Goal: Task Accomplishment & Management: Manage account settings

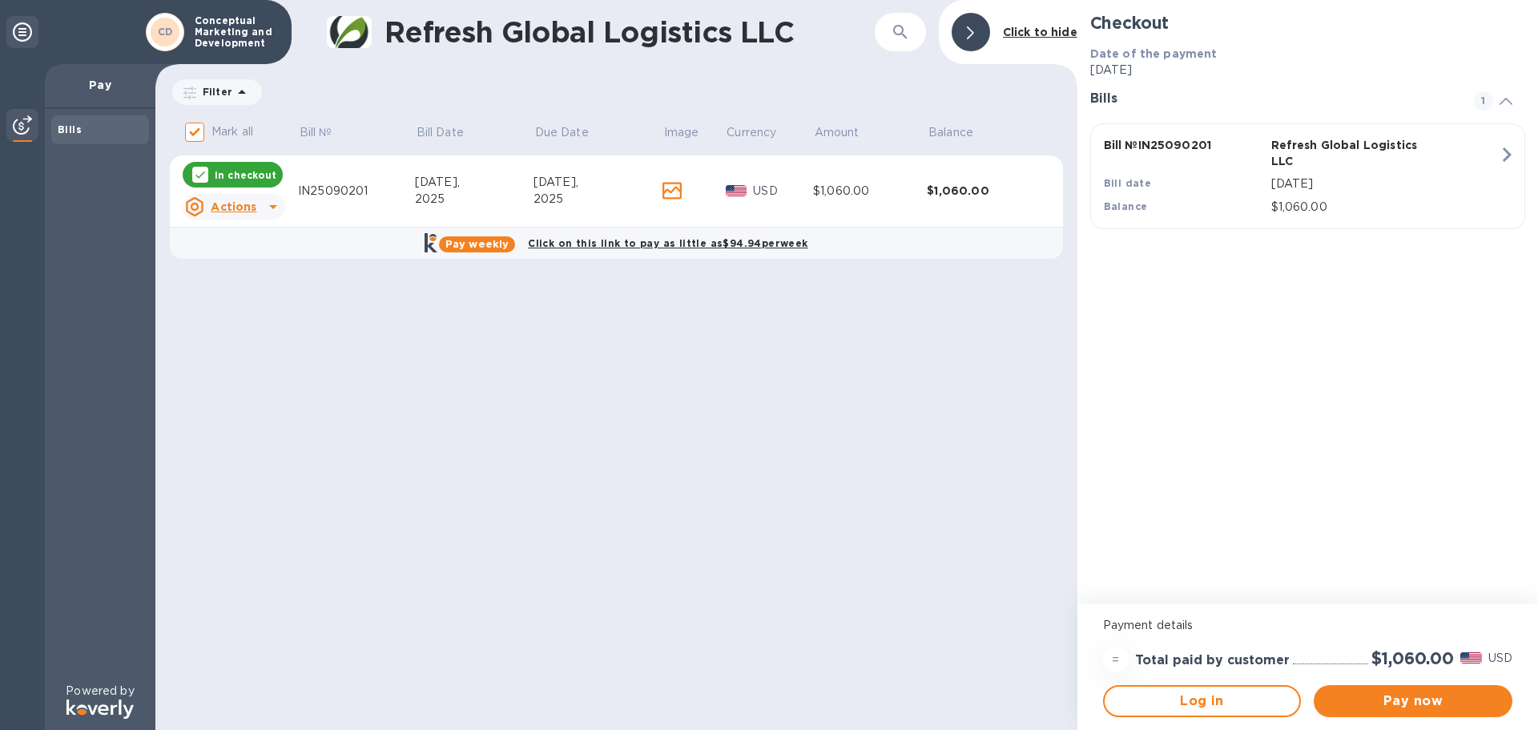
click at [667, 188] on icon at bounding box center [672, 191] width 19 height 18
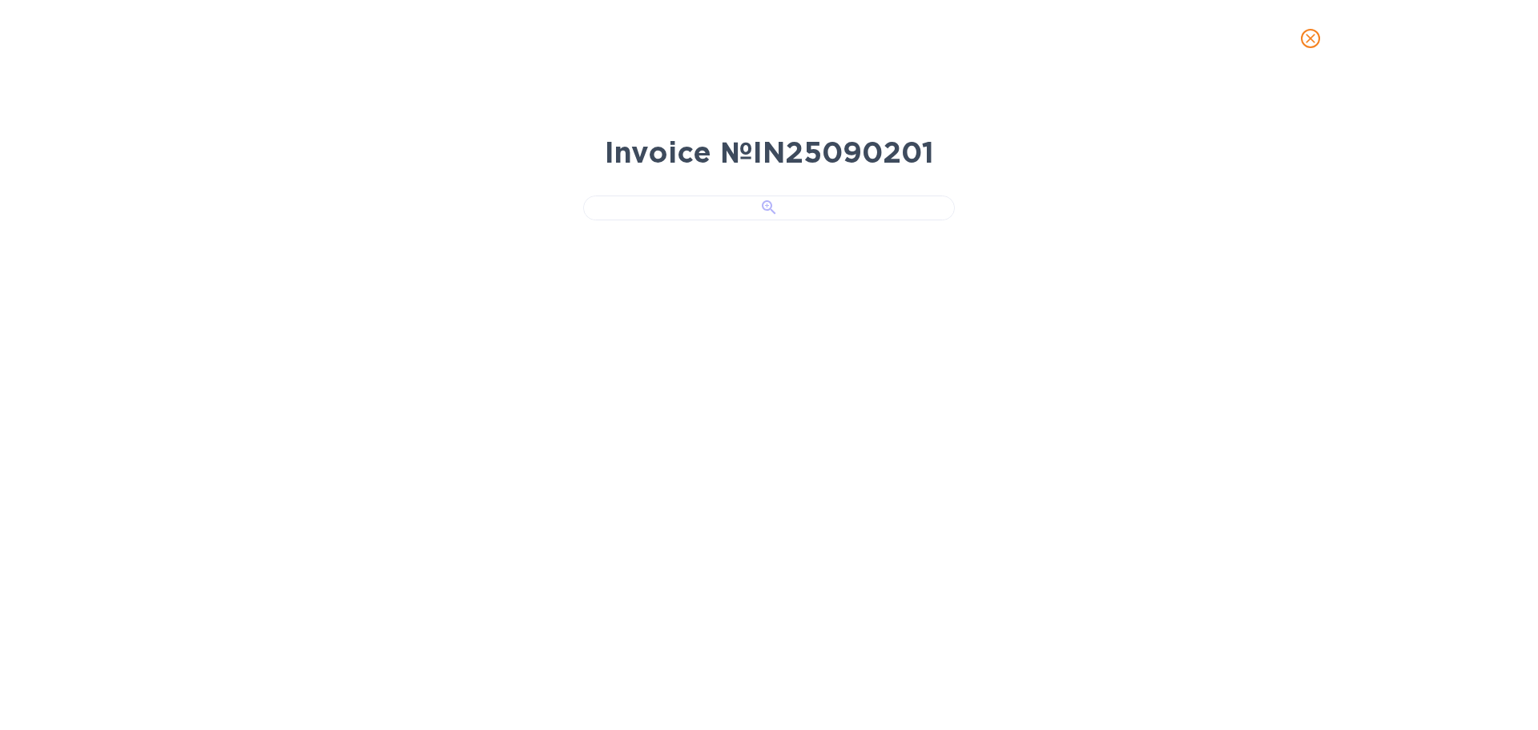
click at [770, 220] on div at bounding box center [769, 207] width 372 height 25
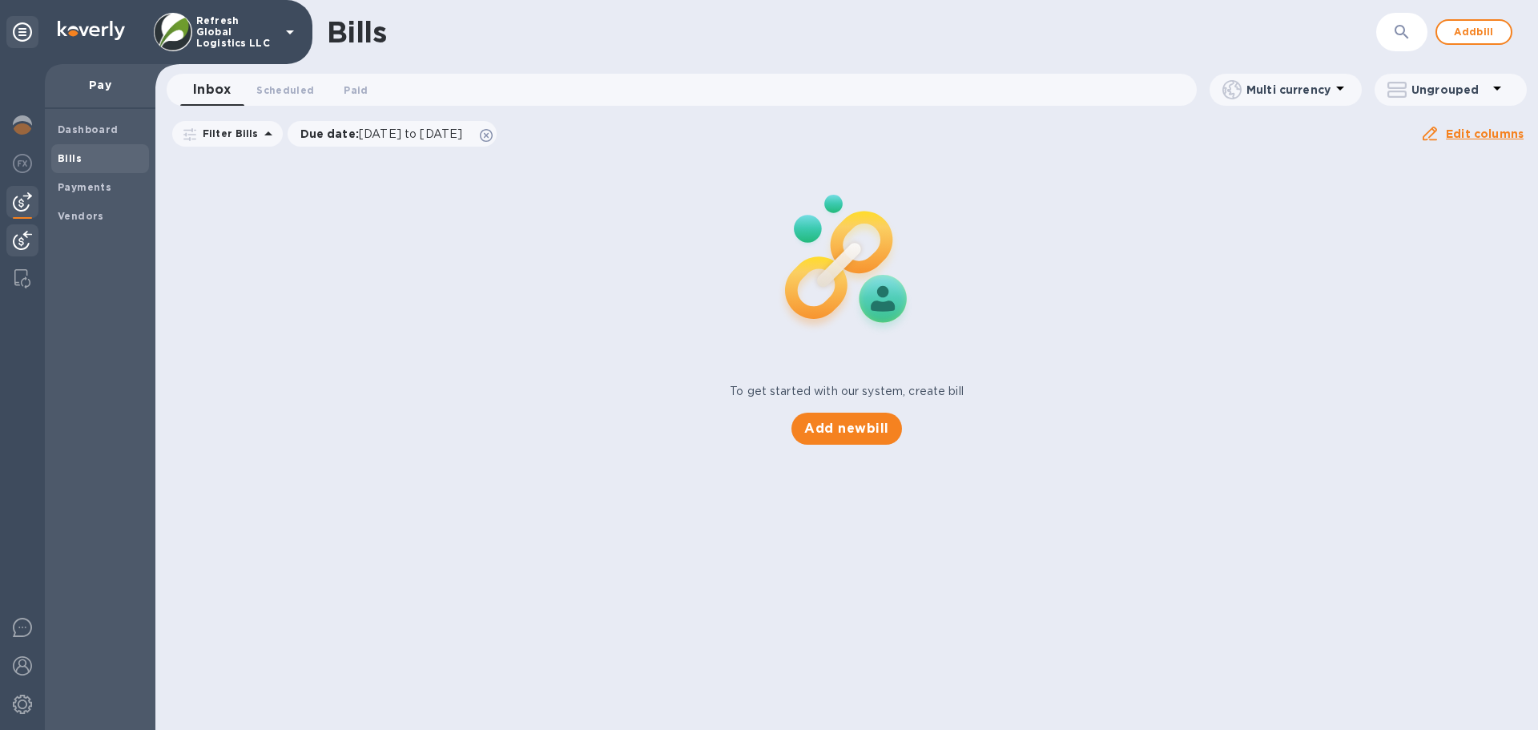
click at [26, 236] on img at bounding box center [22, 240] width 19 height 19
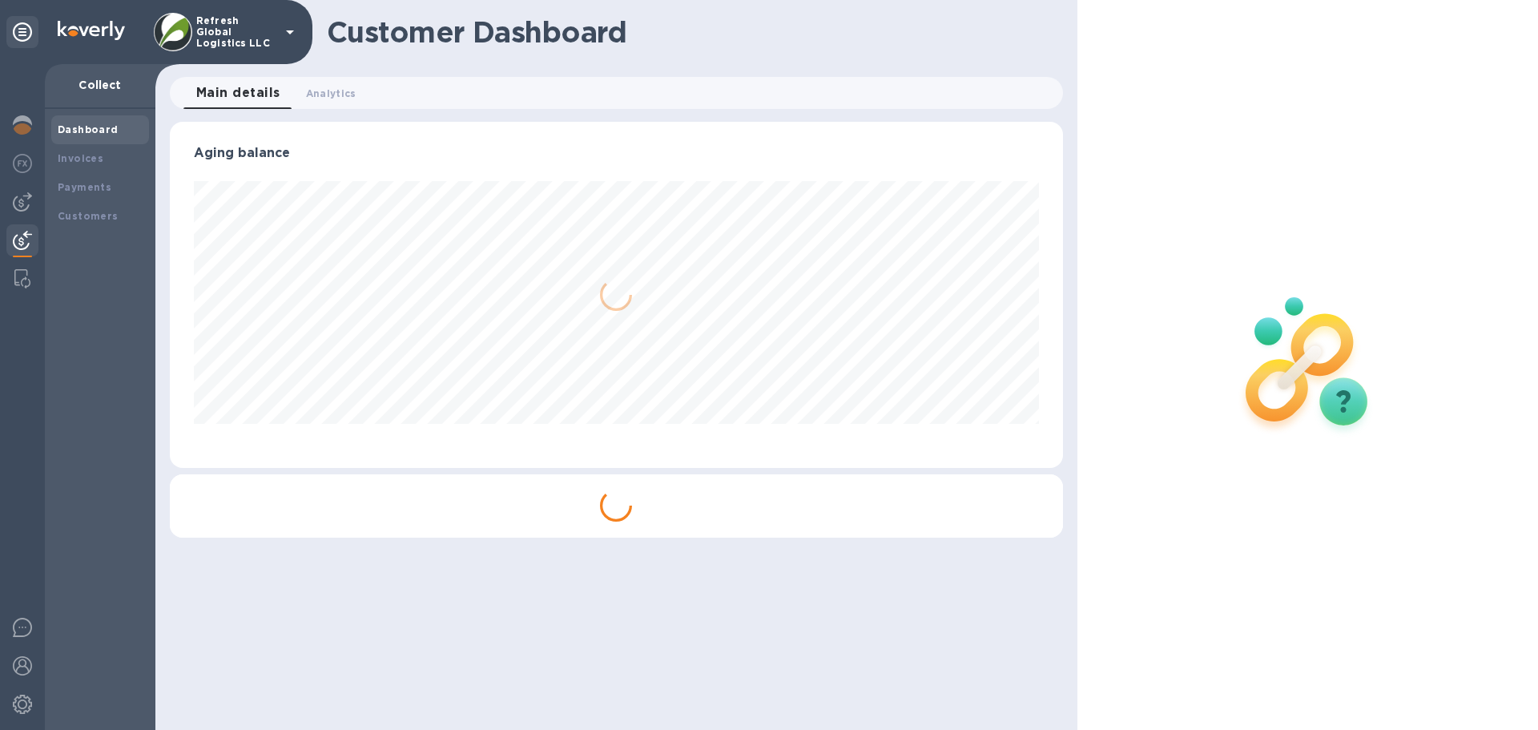
scroll to position [346, 892]
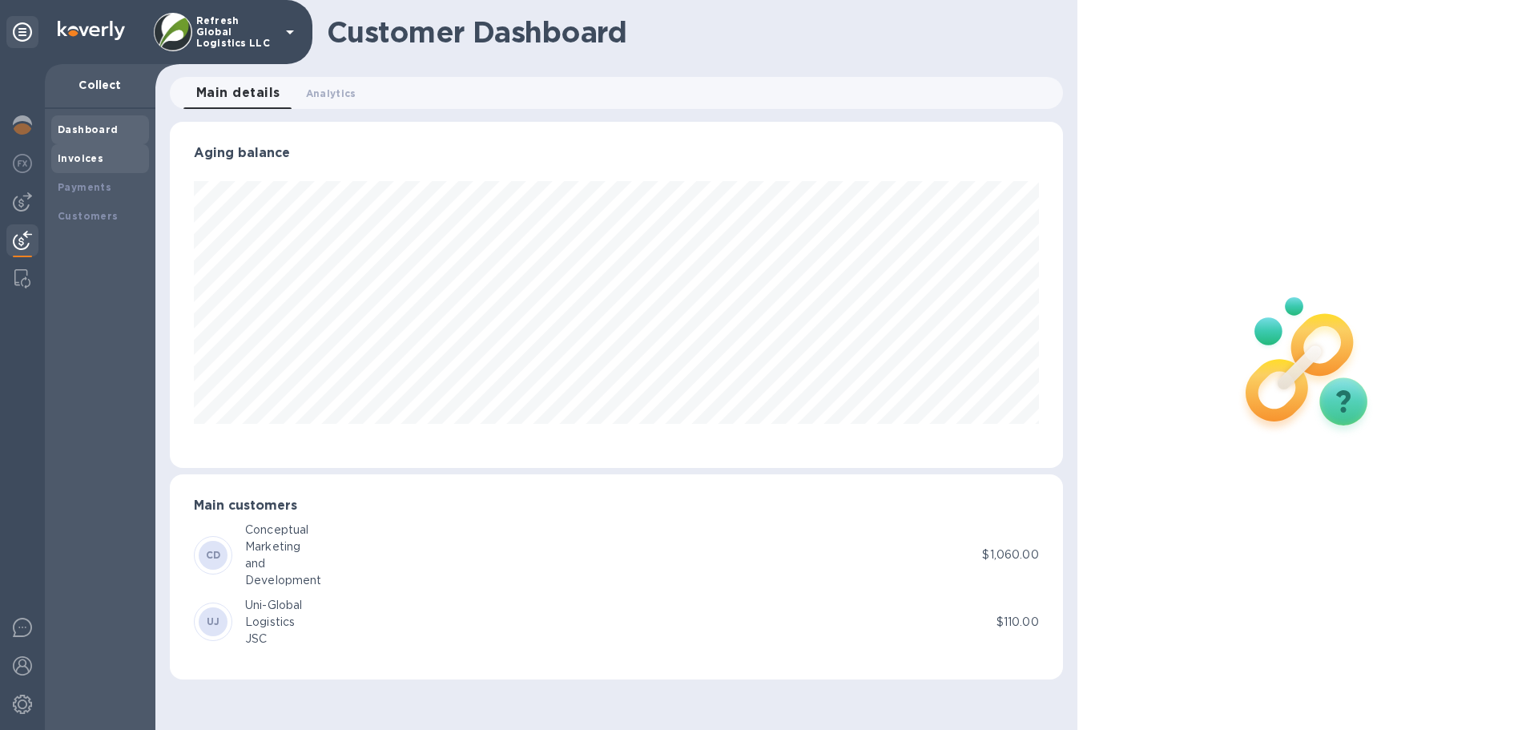
click at [79, 151] on div "Invoices" at bounding box center [100, 159] width 85 height 16
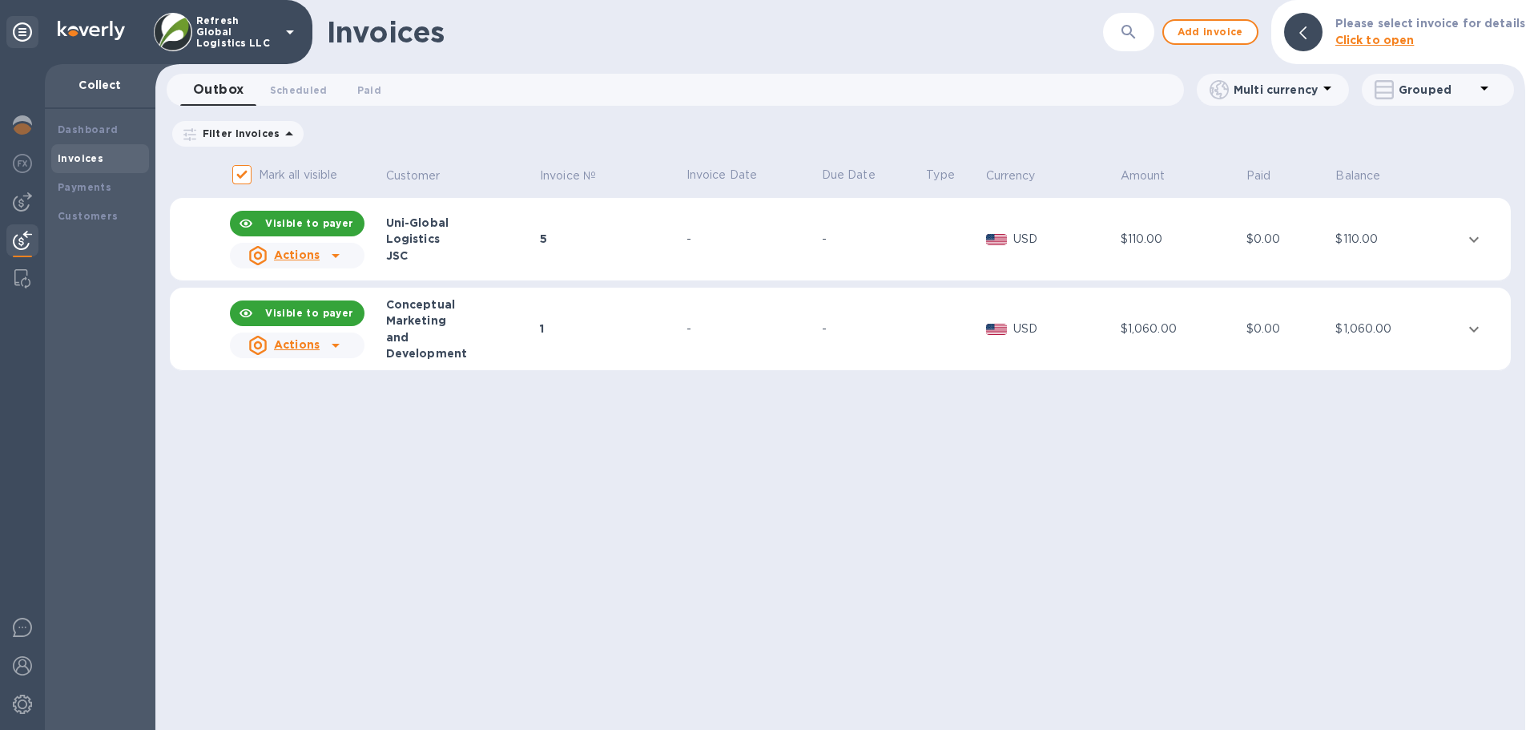
click at [336, 351] on icon at bounding box center [335, 345] width 19 height 19
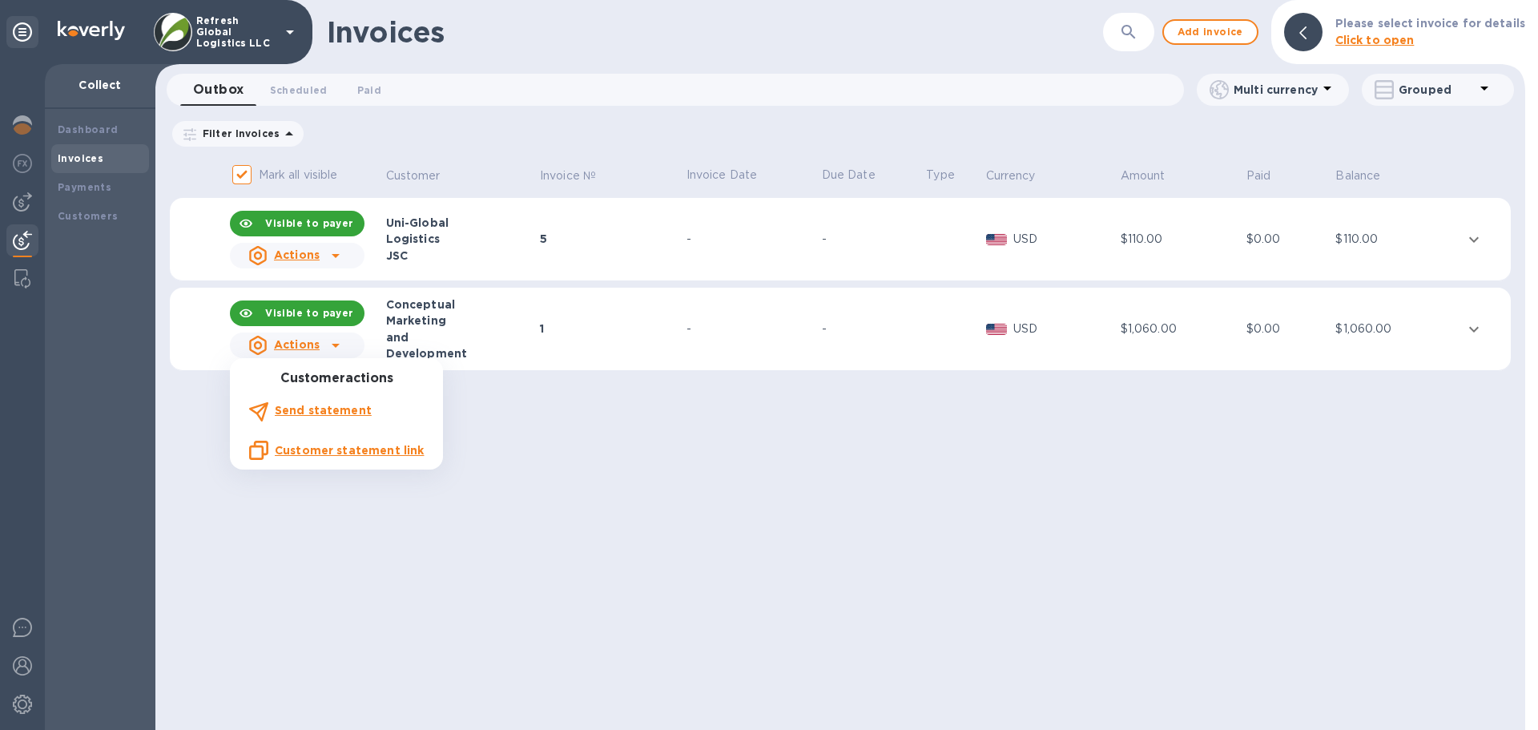
click at [646, 329] on div at bounding box center [769, 365] width 1538 height 730
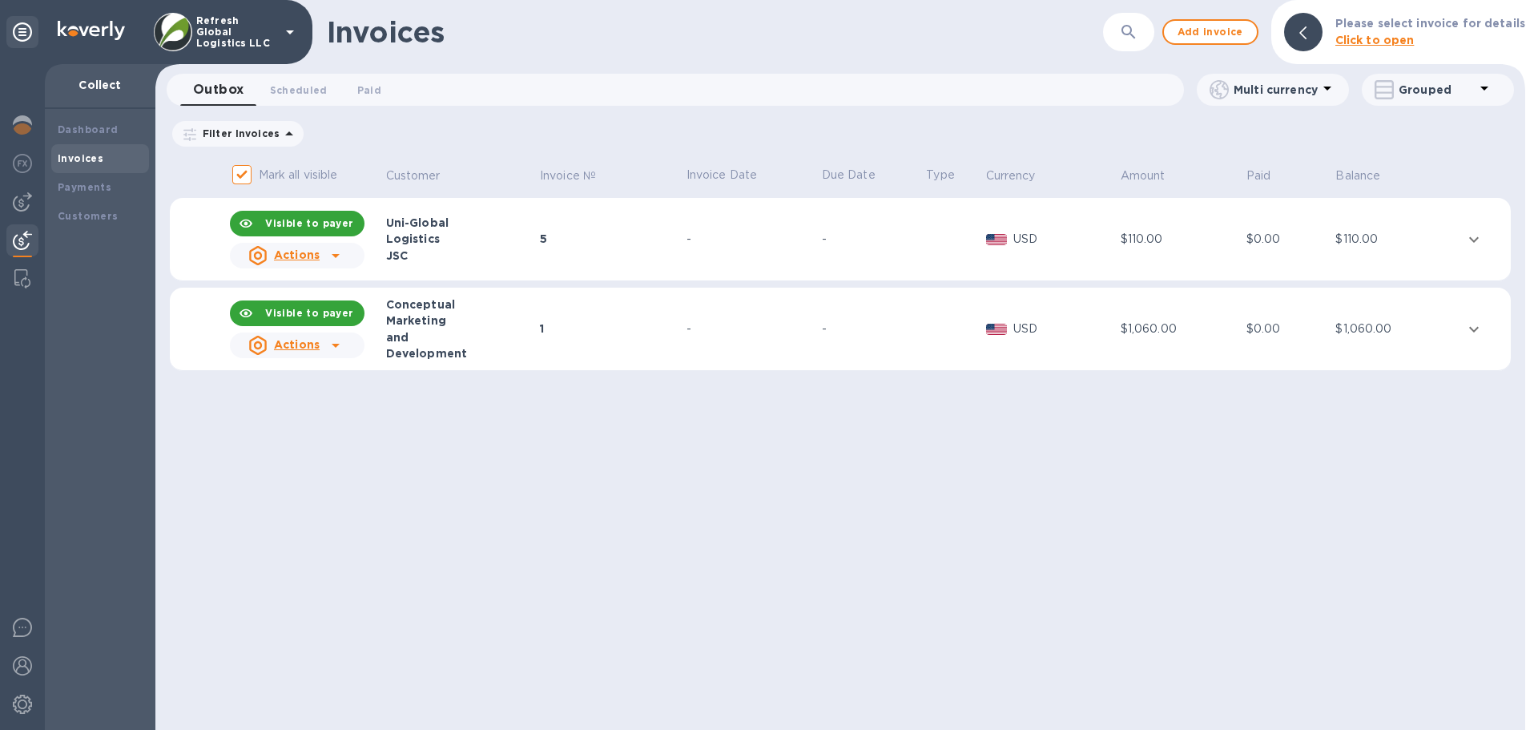
click at [1476, 324] on icon "expand row" at bounding box center [1473, 329] width 19 height 19
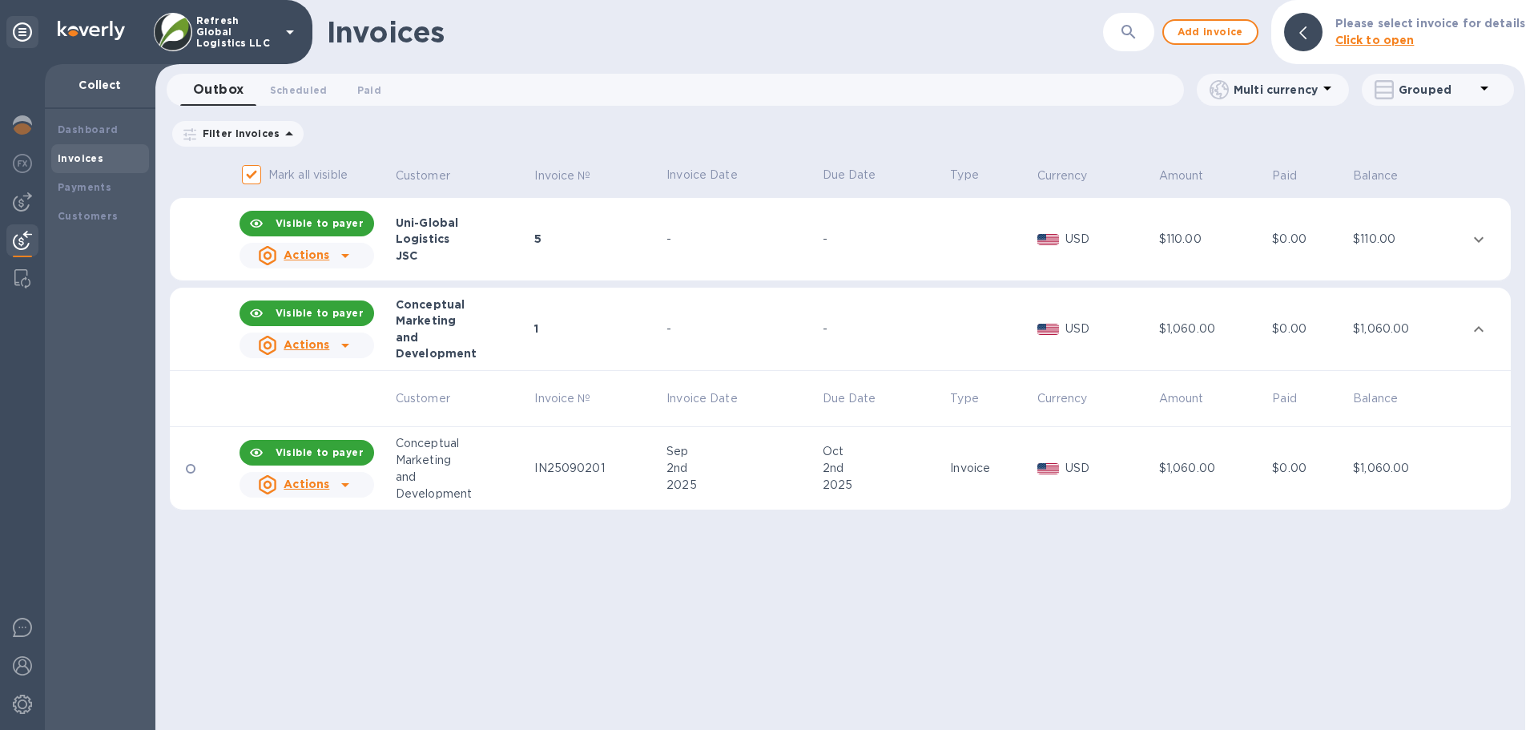
click at [348, 479] on icon at bounding box center [345, 484] width 19 height 19
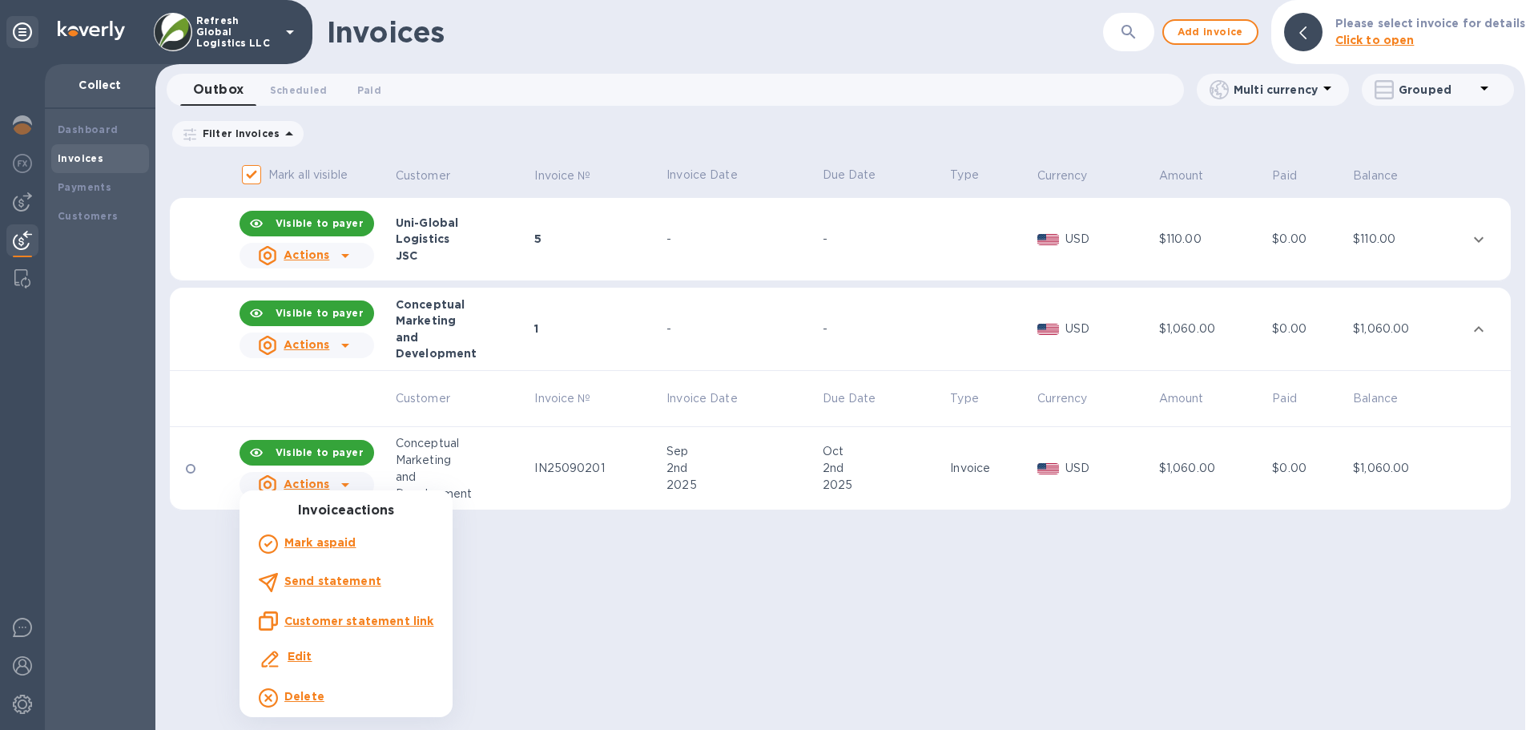
click at [396, 621] on u "Customer statement link" at bounding box center [358, 620] width 149 height 13
